Goal: Navigation & Orientation: Find specific page/section

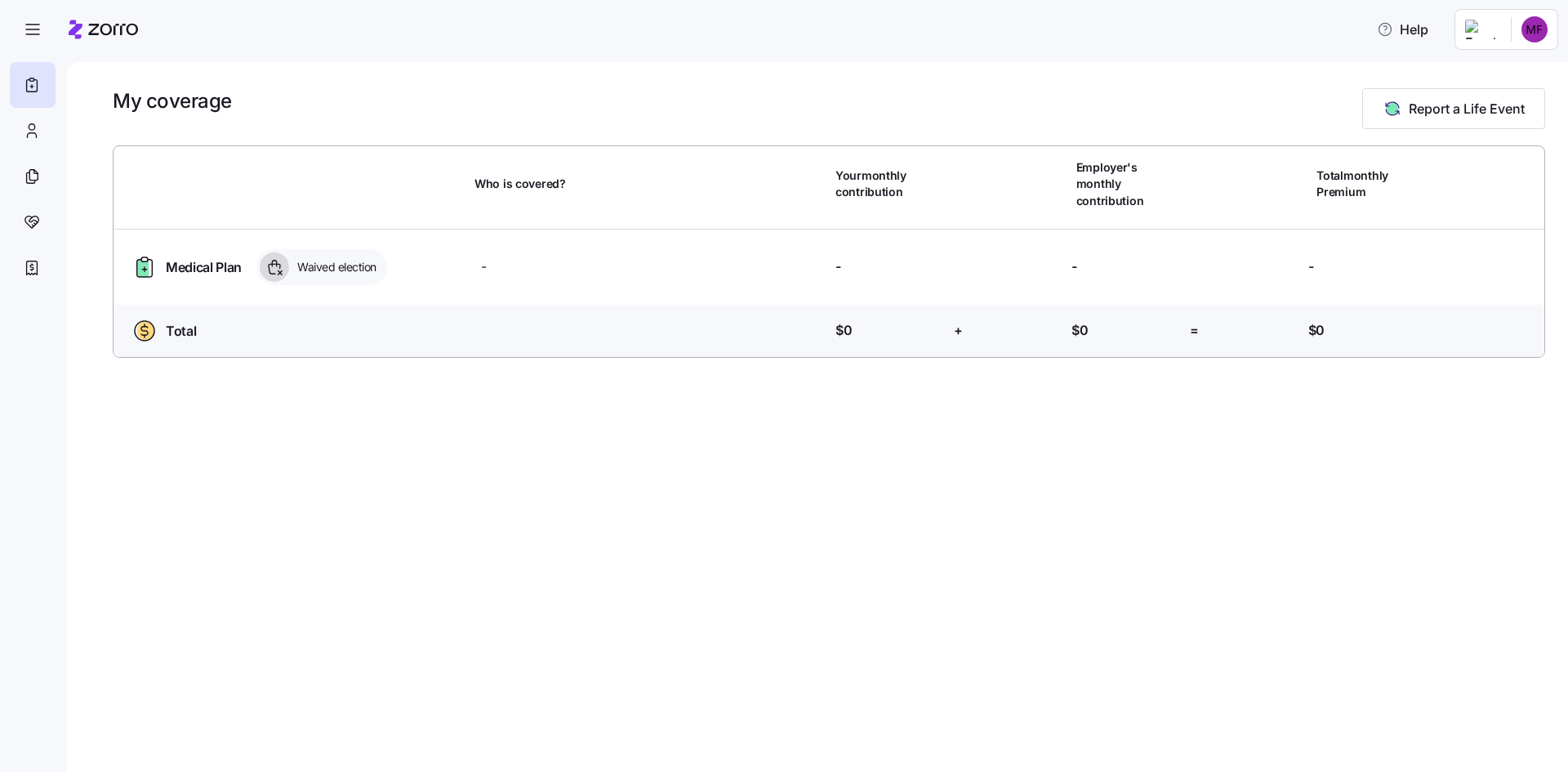
click at [1528, 36] on html "Help My coverage Report a Life Event Who is covered? Your monthly contribution …" at bounding box center [784, 381] width 1568 height 761
click at [1501, 71] on div "Admin view" at bounding box center [1479, 74] width 85 height 18
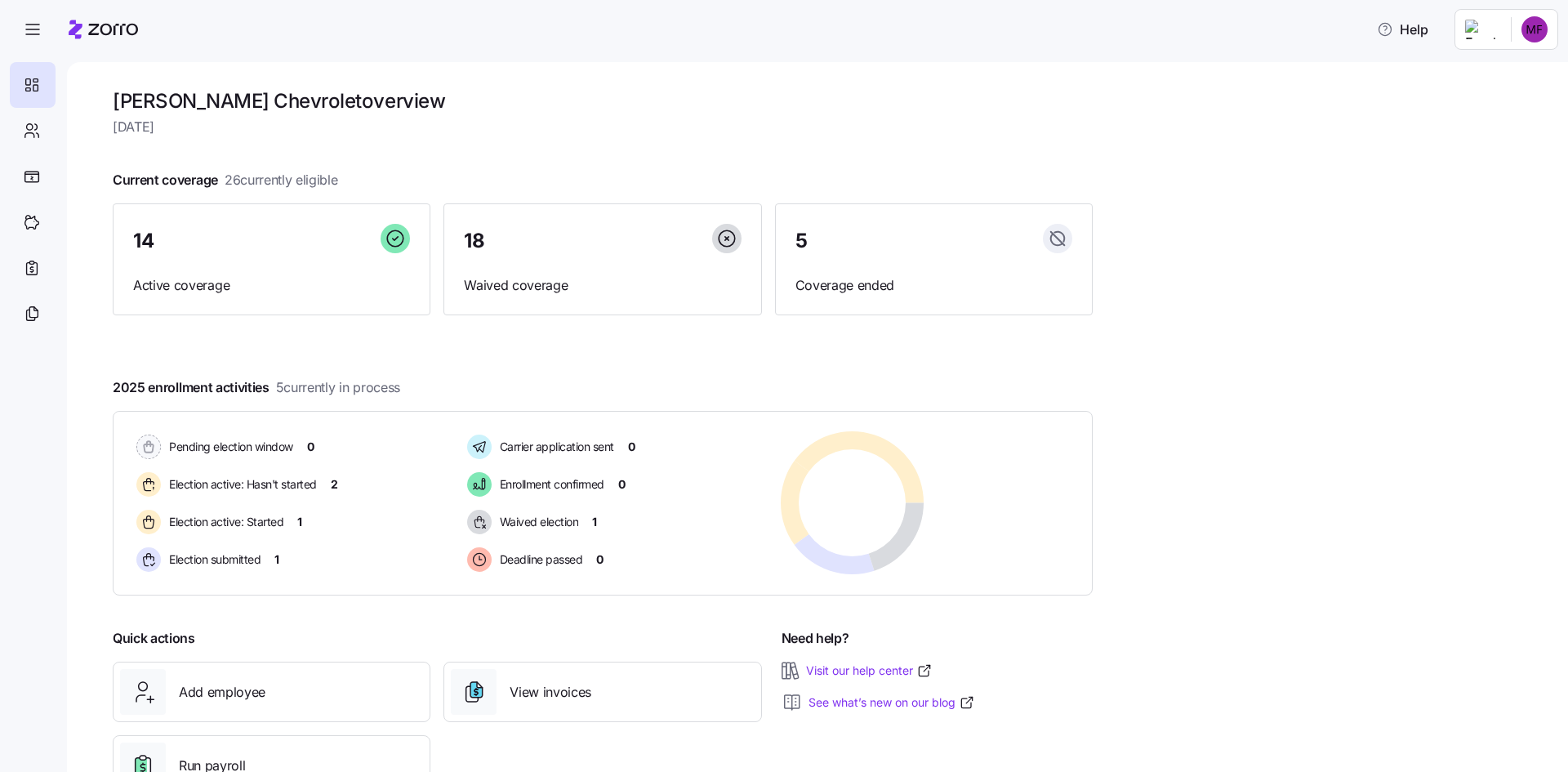
click at [1269, 318] on div "NeSmith Chevrolet overview Tuesday, October 7 Current coverage 26 currently eli…" at bounding box center [816, 417] width 1501 height 710
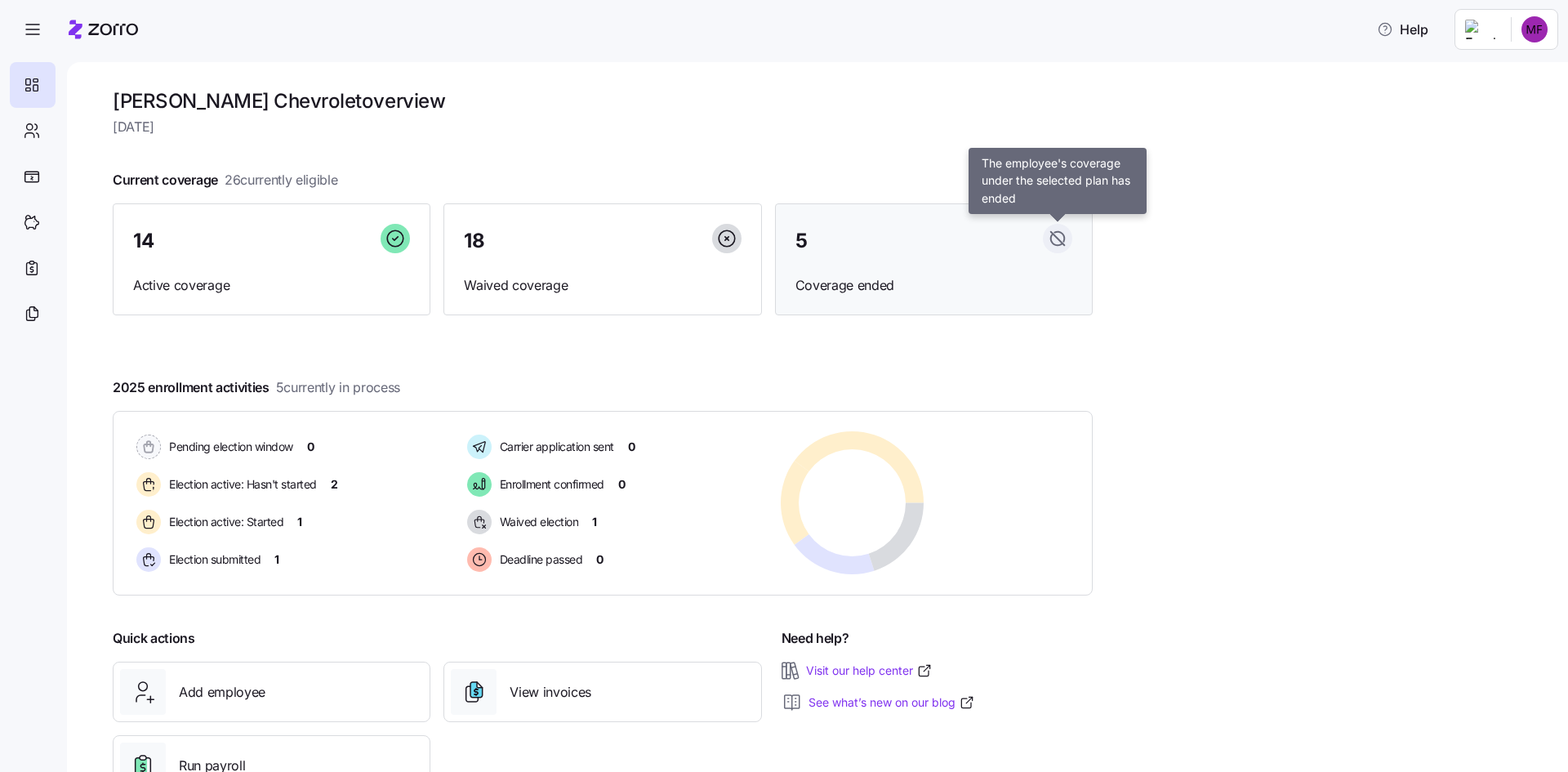
click at [1068, 238] on rect at bounding box center [1057, 238] width 29 height 29
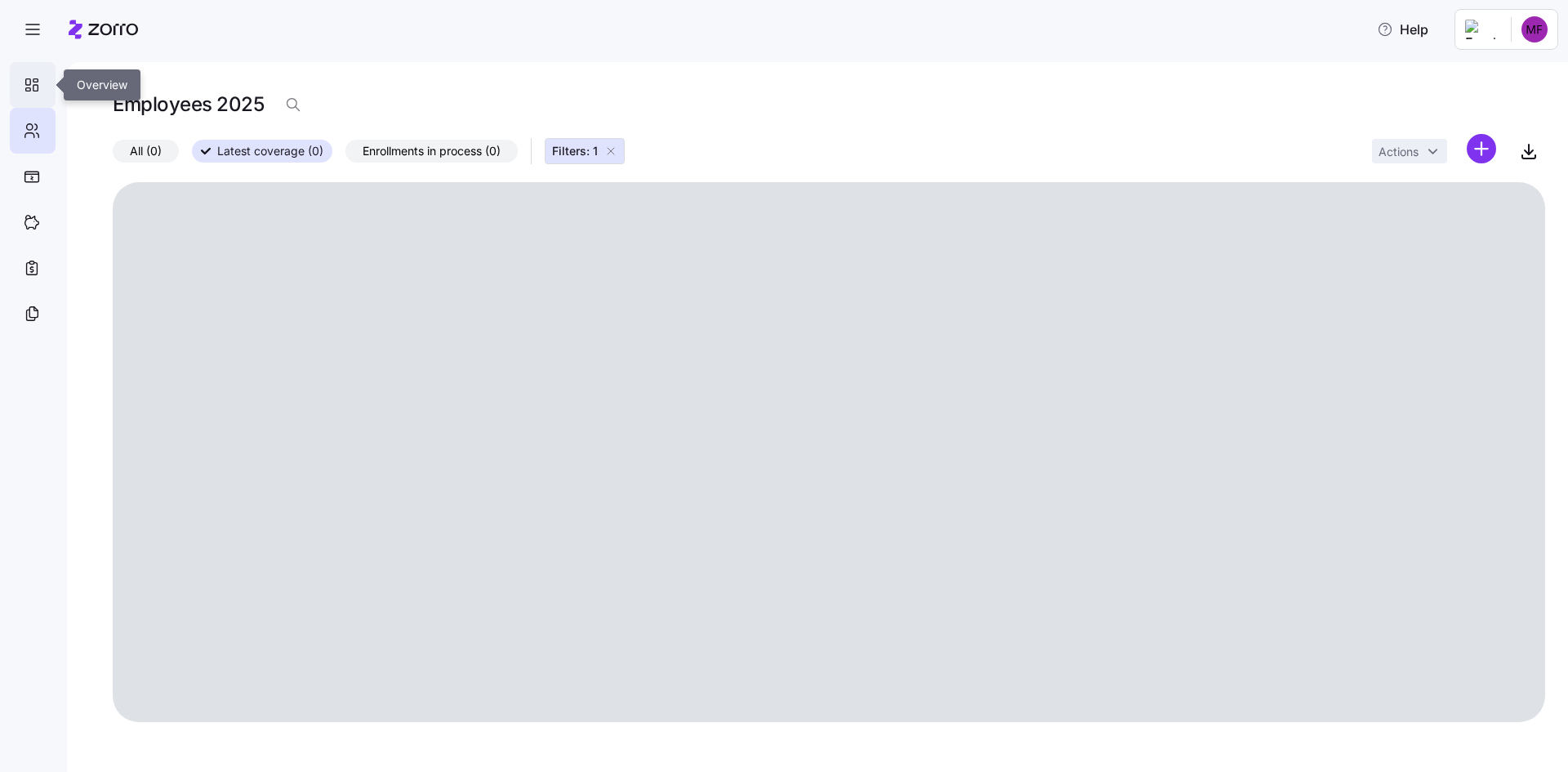
click at [32, 86] on icon at bounding box center [32, 85] width 18 height 20
